Goal: Information Seeking & Learning: Learn about a topic

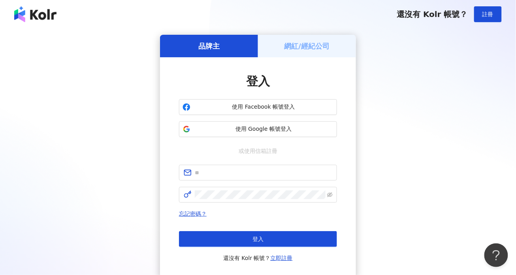
click at [445, 101] on div "品牌主 網紅/經紀公司 登入 使用 Facebook 帳號登入 使用 Google 帳號登入 或使用信箱註冊 忘記密碼？ 登入 還沒有 Kolr 帳號？ 立即…" at bounding box center [257, 157] width 497 height 244
click at [235, 128] on span "使用 Google 帳號登入" at bounding box center [263, 129] width 140 height 8
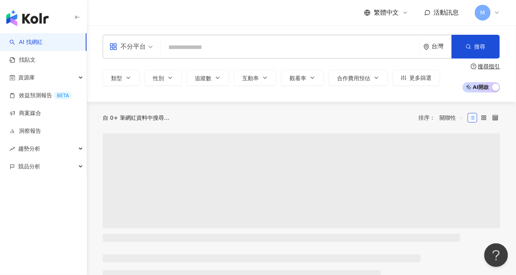
click at [219, 48] on input "search" at bounding box center [290, 47] width 253 height 15
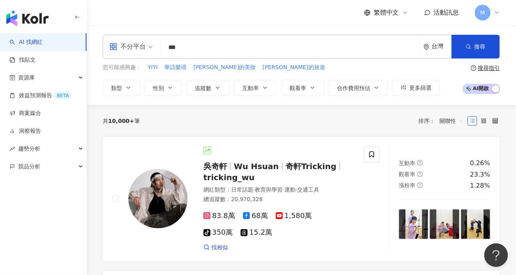
type input "***"
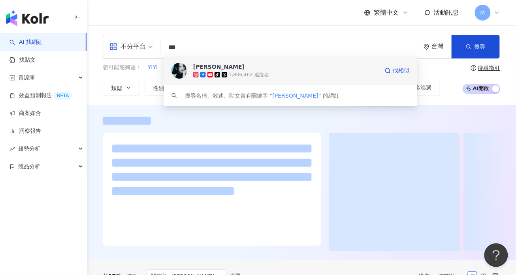
click at [303, 75] on div "tiktok-icon 1,806,462 追蹤者" at bounding box center [286, 75] width 186 height 8
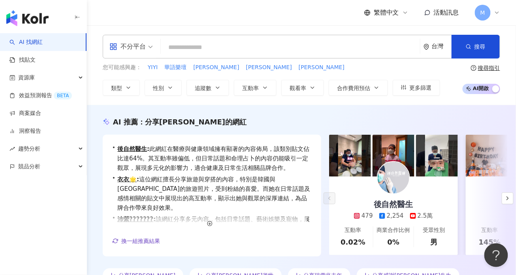
click at [197, 54] on input "search" at bounding box center [290, 47] width 253 height 15
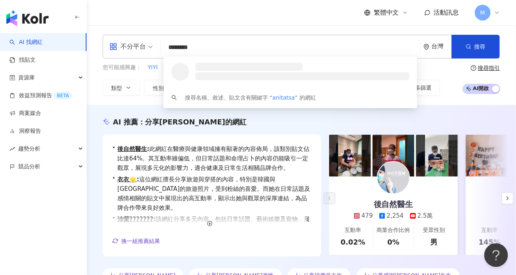
type input "*********"
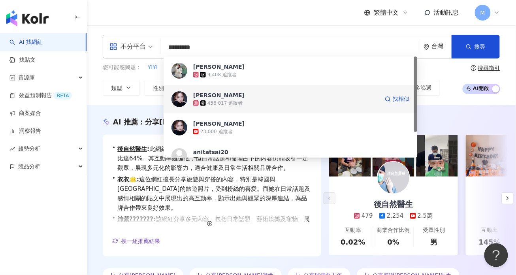
click at [299, 103] on div "436,017 追蹤者" at bounding box center [286, 103] width 186 height 8
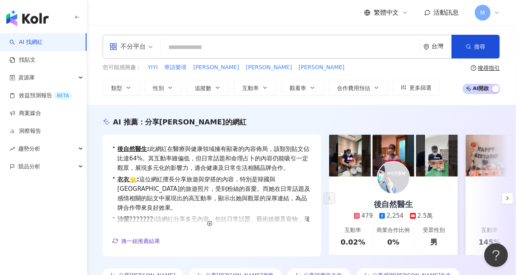
click at [217, 45] on input "search" at bounding box center [290, 47] width 253 height 15
paste input "***"
type input "***"
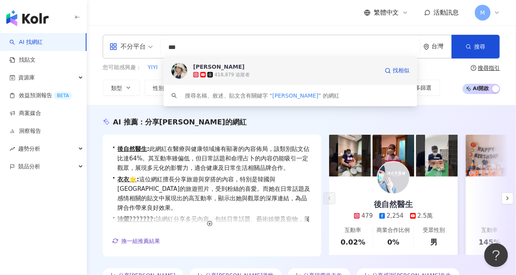
click at [258, 69] on span "李怡蓁" at bounding box center [286, 67] width 186 height 8
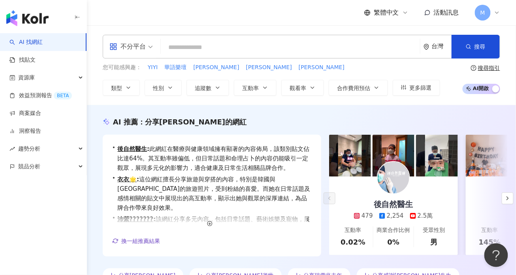
click at [188, 49] on input "search" at bounding box center [290, 47] width 253 height 15
paste input "**"
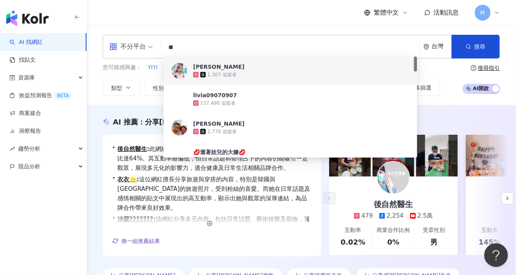
type input "**"
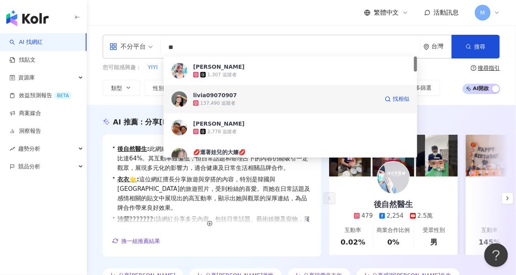
click at [237, 99] on div "137,490 追蹤者" at bounding box center [286, 103] width 186 height 8
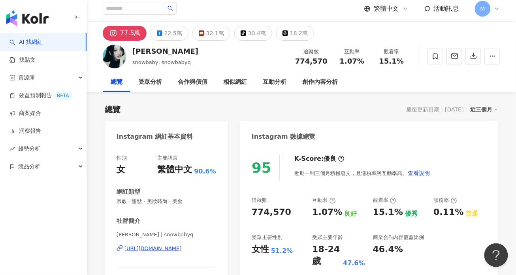
scroll to position [3, 0]
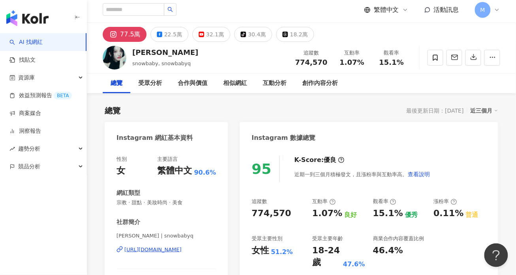
click at [335, 113] on div "總覽 最後更新日期：2025/10/3 近三個月" at bounding box center [301, 110] width 393 height 11
click at [350, 114] on div "總覽 最後更新日期：2025/10/3 近三個月" at bounding box center [301, 110] width 393 height 11
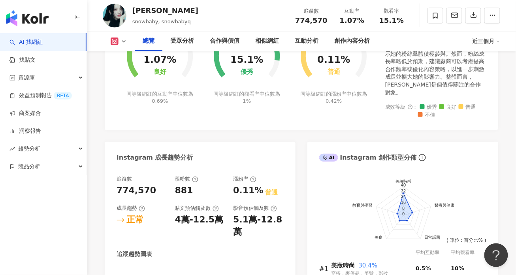
drag, startPoint x: 313, startPoint y: 108, endPoint x: 210, endPoint y: 11, distance: 141.9
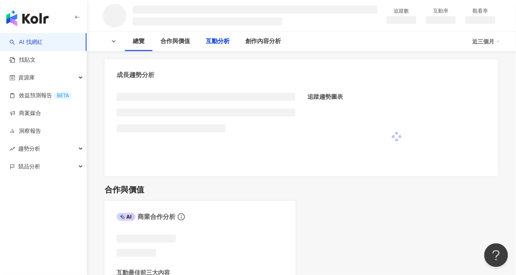
scroll to position [814, 0]
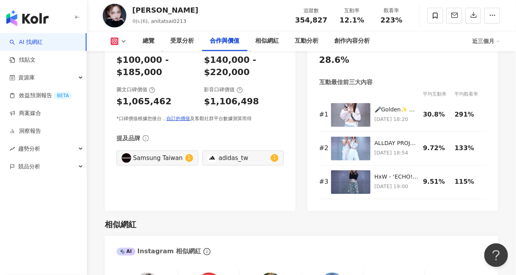
scroll to position [1226, 0]
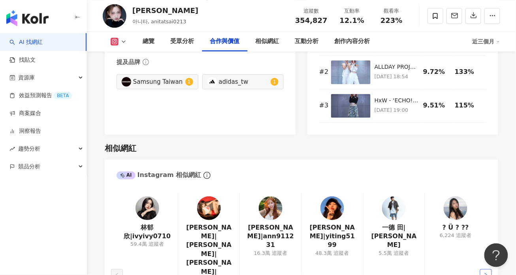
click at [490, 268] on button "button" at bounding box center [486, 275] width 12 height 12
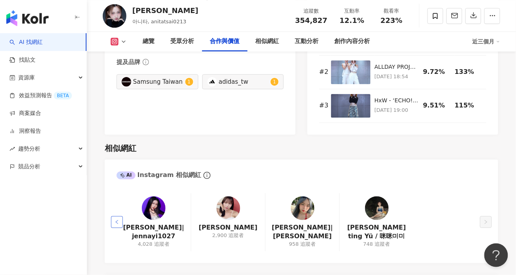
click at [120, 216] on button "button" at bounding box center [117, 222] width 12 height 12
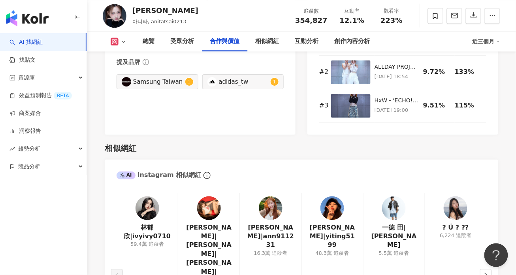
click at [175, 171] on div "AI Instagram 相似網紅" at bounding box center [158, 175] width 84 height 9
click at [167, 171] on div "AI Instagram 相似網紅" at bounding box center [158, 175] width 84 height 9
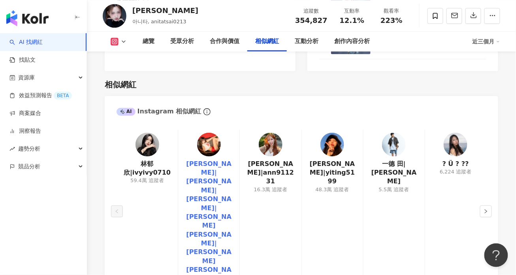
scroll to position [1290, 0]
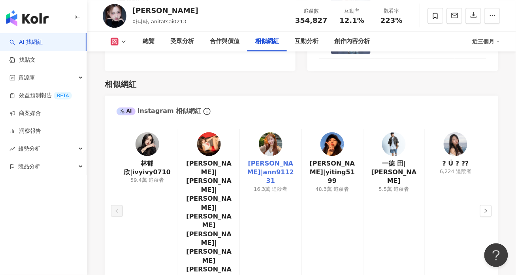
click at [263, 159] on link "盧顗安Ann|ann911231" at bounding box center [270, 172] width 49 height 26
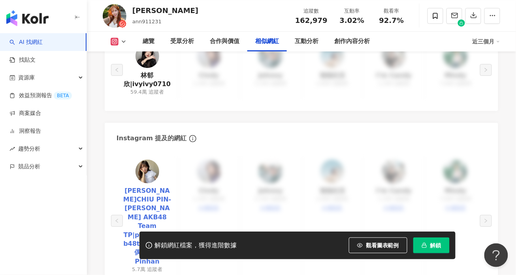
scroll to position [1350, 0]
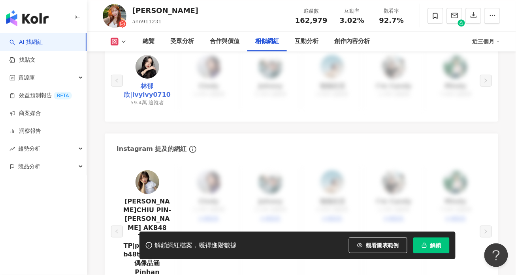
click at [146, 92] on link "林郁欣|ivyivy0710" at bounding box center [147, 91] width 49 height 18
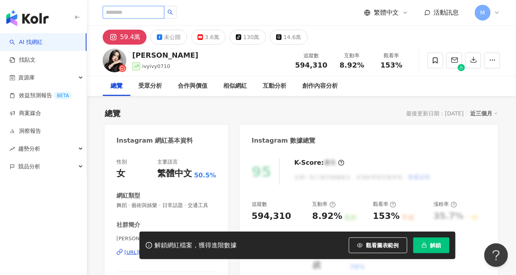
click at [155, 15] on input "search" at bounding box center [134, 12] width 62 height 13
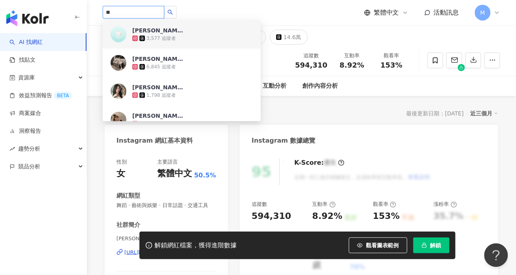
click at [106, 12] on input "**" at bounding box center [134, 12] width 62 height 13
type input "*****"
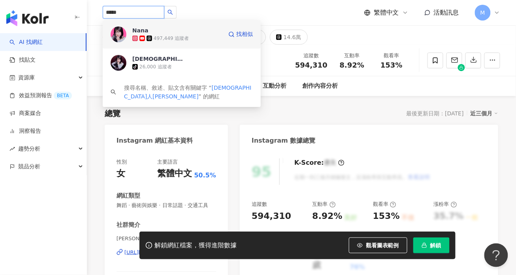
click at [183, 29] on span "Nana" at bounding box center [157, 30] width 51 height 8
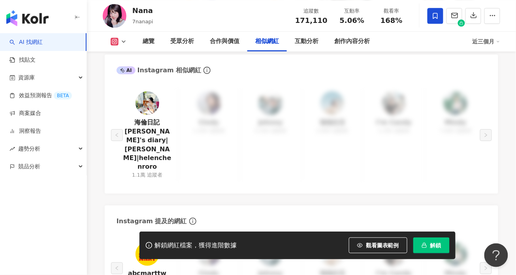
scroll to position [1309, 0]
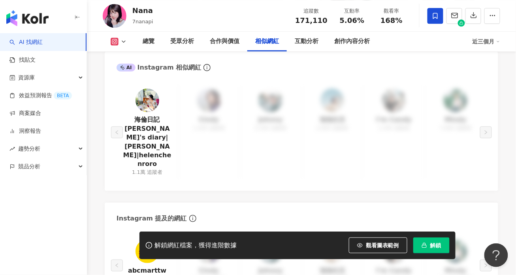
click at [451, 124] on div "海倫日記Helen's diary|Helen Chen|helenchenroro 1.1萬 追蹤者 Cindy 1,300 追蹤者 Johnny 5,30…" at bounding box center [301, 132] width 370 height 94
click at [389, 117] on div "海倫日記Helen's diary|Helen Chen|helenchenroro 1.1萬 追蹤者 Cindy 1,300 追蹤者 Johnny 5,30…" at bounding box center [301, 132] width 370 height 94
click at [240, 115] on div "海倫日記Helen's diary|Helen Chen|helenchenroro 1.1萬 追蹤者 Cindy 1,300 追蹤者 Johnny 5,30…" at bounding box center [301, 132] width 370 height 94
click at [188, 118] on div "海倫日記Helen's diary|Helen Chen|helenchenroro 1.1萬 追蹤者 Cindy 1,300 追蹤者 Johnny 5,30…" at bounding box center [301, 132] width 370 height 94
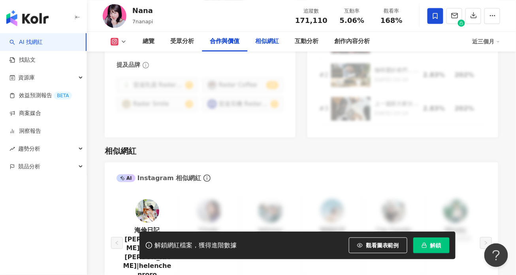
click at [262, 35] on div "相似網紅" at bounding box center [266, 42] width 39 height 20
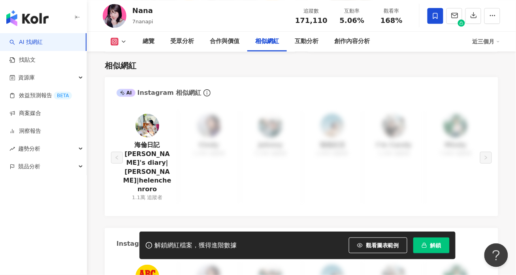
click at [212, 126] on div "海倫日記Helen's diary|Helen Chen|helenchenroro 1.1萬 追蹤者 Cindy 1,300 追蹤者 Johnny 5,30…" at bounding box center [301, 158] width 370 height 94
click at [263, 134] on div "海倫日記Helen's diary|Helen Chen|helenchenroro 1.1萬 追蹤者 Cindy 1,300 追蹤者 Johnny 5,30…" at bounding box center [301, 158] width 370 height 94
click at [331, 135] on div "海倫日記Helen's diary|Helen Chen|helenchenroro 1.1萬 追蹤者 Cindy 1,300 追蹤者 Johnny 5,30…" at bounding box center [301, 158] width 370 height 94
click at [396, 140] on div "海倫日記Helen's diary|Helen Chen|helenchenroro 1.1萬 追蹤者 Cindy 1,300 追蹤者 Johnny 5,30…" at bounding box center [301, 158] width 370 height 94
click at [398, 139] on div "海倫日記Helen's diary|Helen Chen|helenchenroro 1.1萬 追蹤者 Cindy 1,300 追蹤者 Johnny 5,30…" at bounding box center [301, 158] width 370 height 94
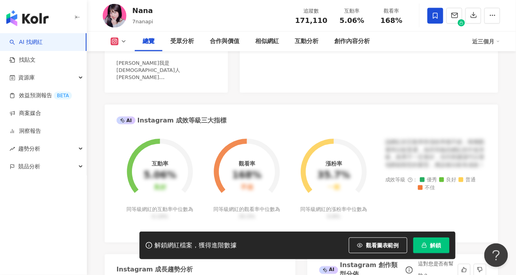
scroll to position [0, 0]
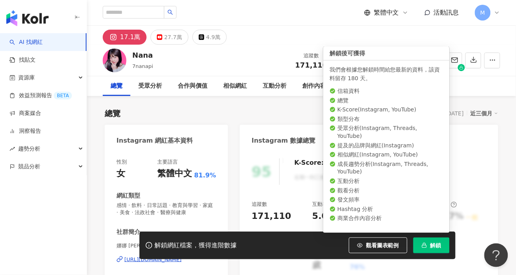
click at [431, 242] on span "解鎖" at bounding box center [435, 245] width 11 height 6
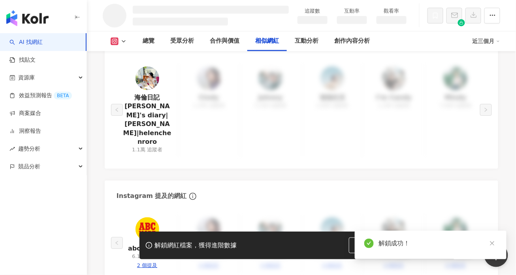
scroll to position [1121, 0]
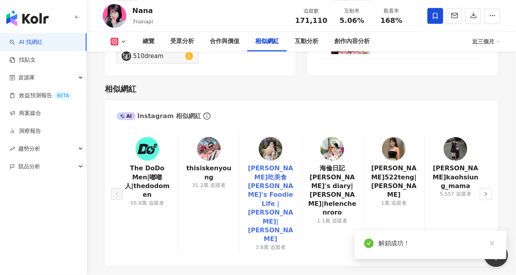
scroll to position [1288, 0]
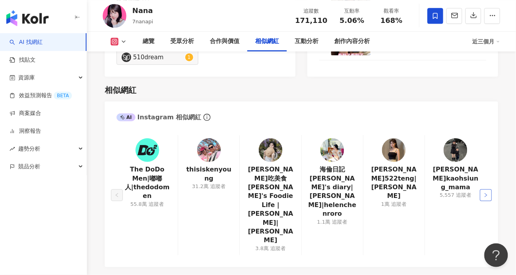
click at [484, 193] on icon "right" at bounding box center [485, 195] width 5 height 5
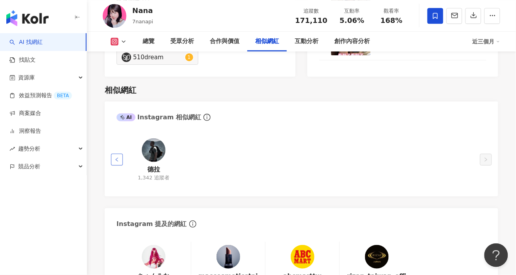
click at [111, 154] on button "button" at bounding box center [117, 160] width 12 height 12
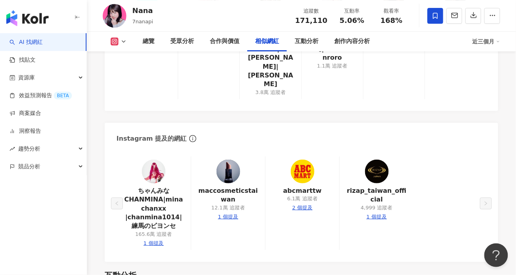
scroll to position [1421, 0]
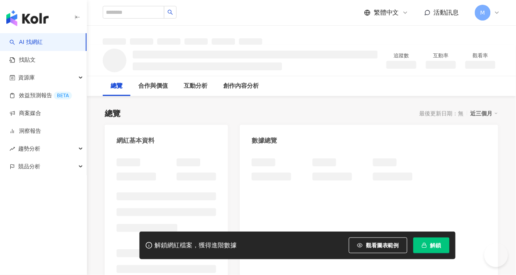
scroll to position [0, 0]
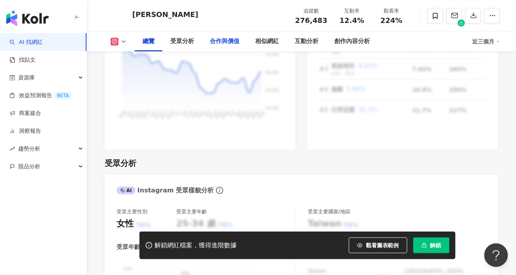
scroll to position [546, 0]
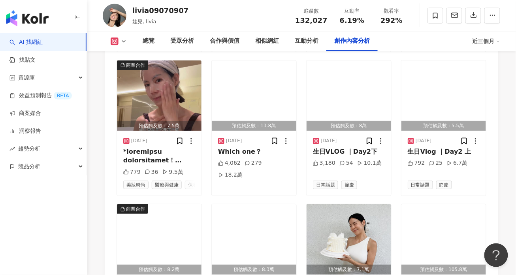
scroll to position [2682, 0]
